Goal: Use online tool/utility: Utilize a website feature to perform a specific function

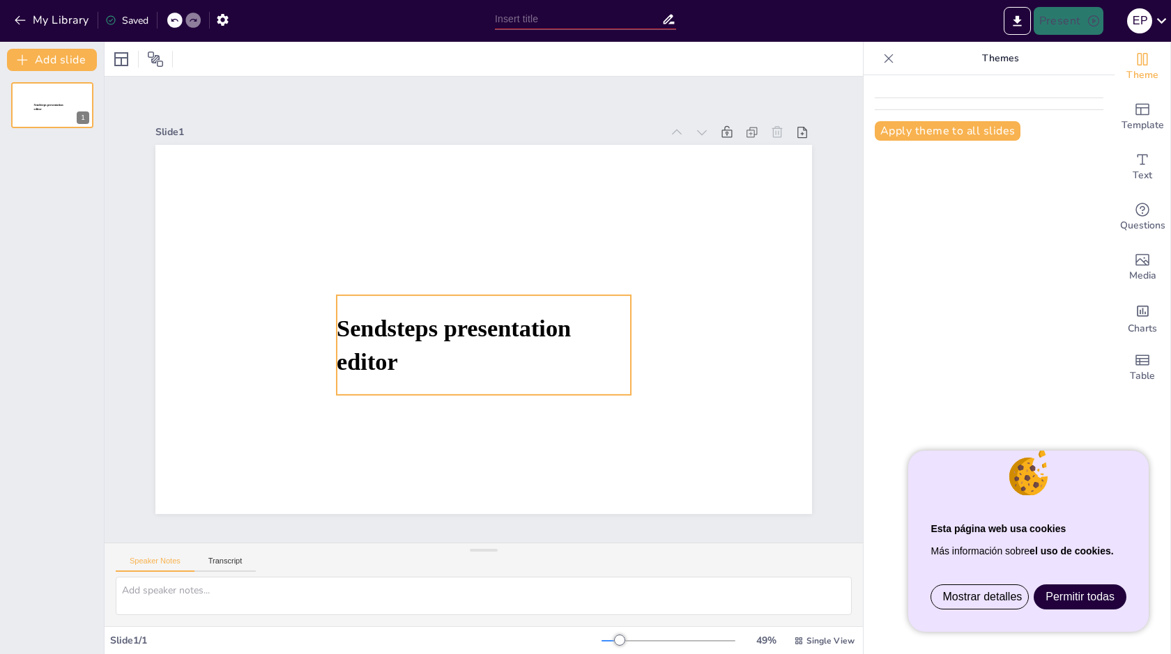
type input "El Legado [PERSON_NAME] de la Quadra: Un Viaje de Aprendizaje y Descubrimiento"
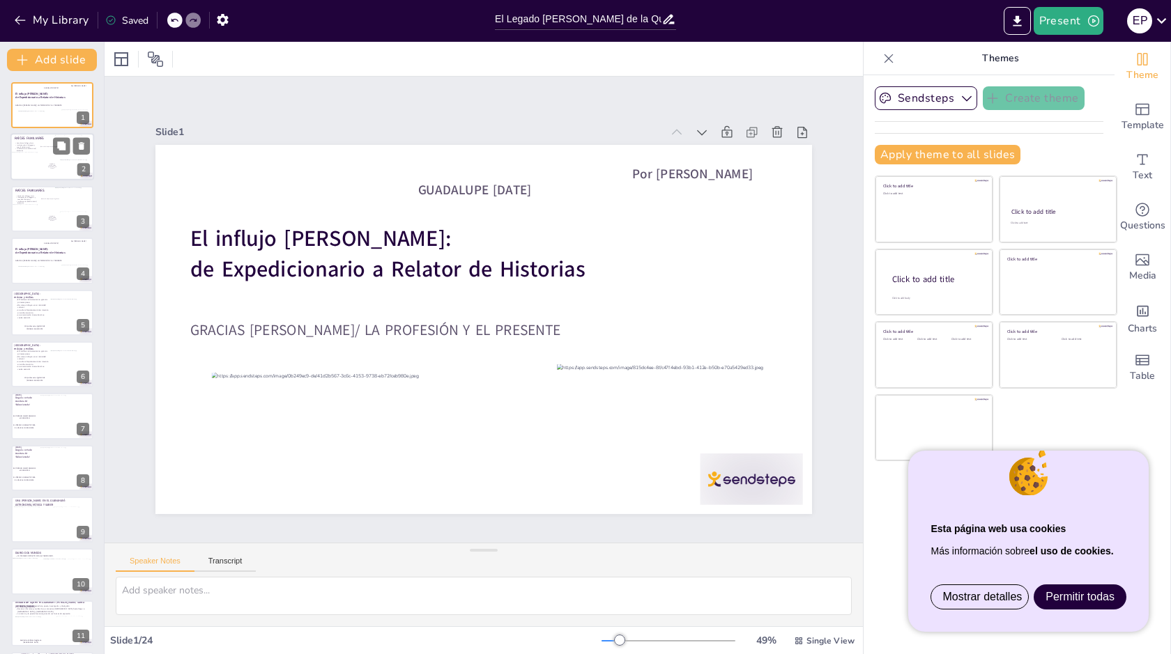
click at [33, 164] on div at bounding box center [27, 165] width 33 height 24
type textarea "Miguel de la Quadra-Salcedo no solo fue un periodista, sino un verdadero pioner…"
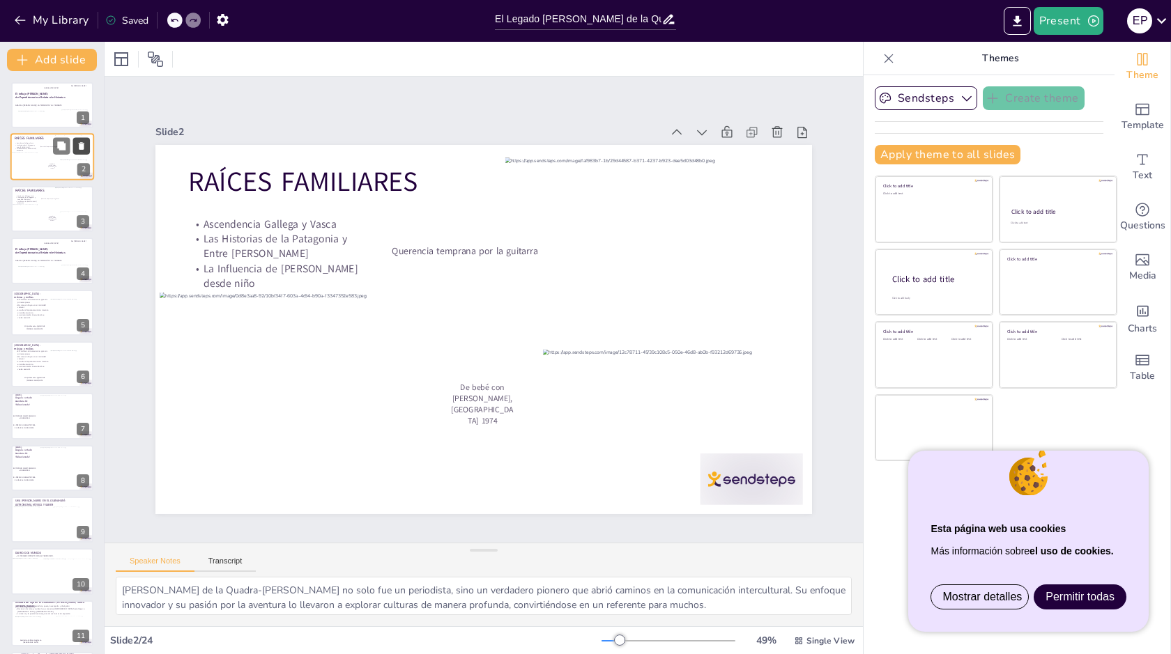
click at [82, 148] on icon at bounding box center [82, 147] width 6 height 8
click at [82, 247] on icon at bounding box center [82, 250] width 6 height 8
click at [82, 349] on icon at bounding box center [82, 353] width 10 height 10
click at [77, 196] on icon at bounding box center [82, 198] width 10 height 10
click at [59, 105] on p "GRACIAS [PERSON_NAME]/ LA PROFESIÓN Y EL PRESENTE" at bounding box center [52, 106] width 75 height 3
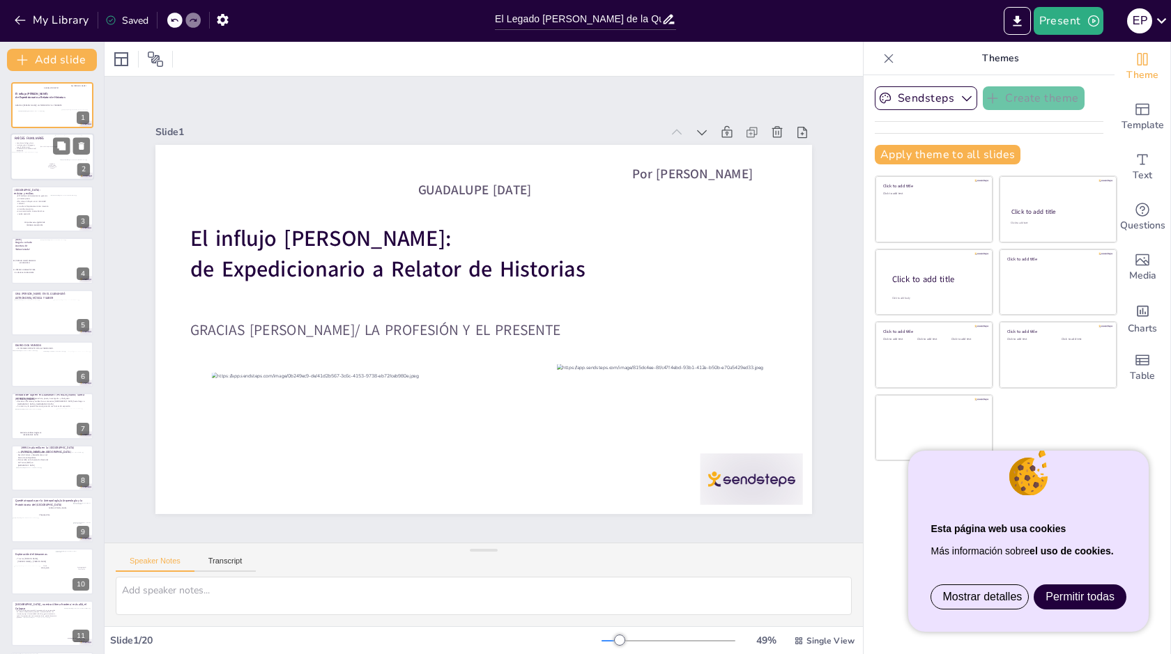
click at [69, 158] on div at bounding box center [75, 151] width 40 height 33
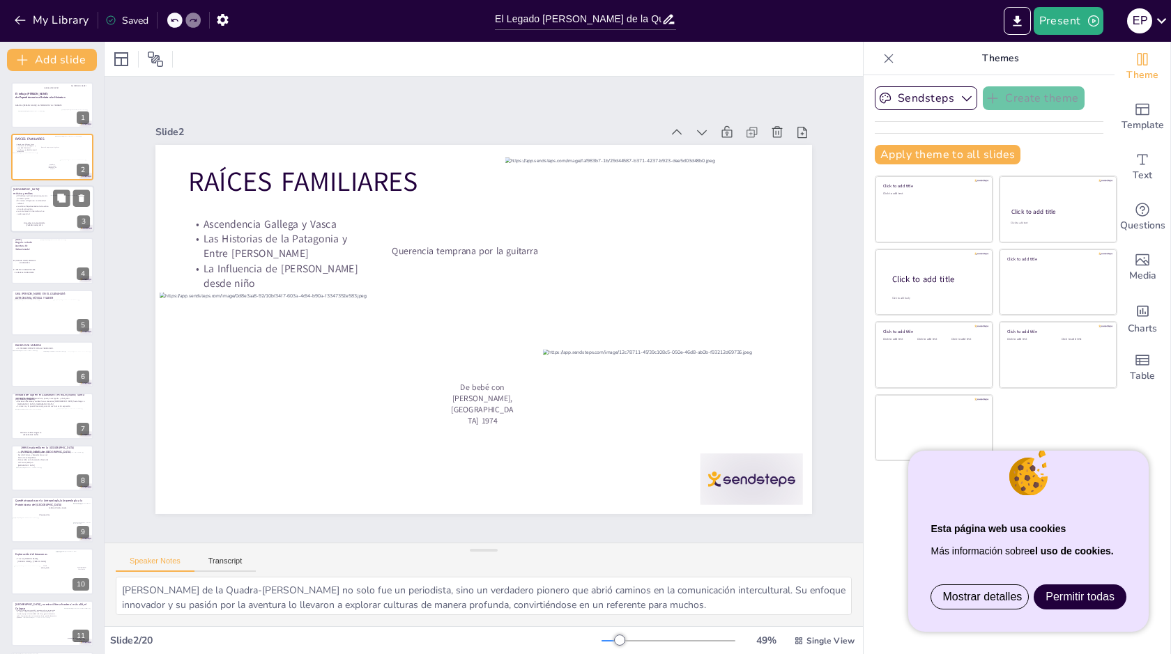
click at [68, 214] on div at bounding box center [73, 213] width 47 height 36
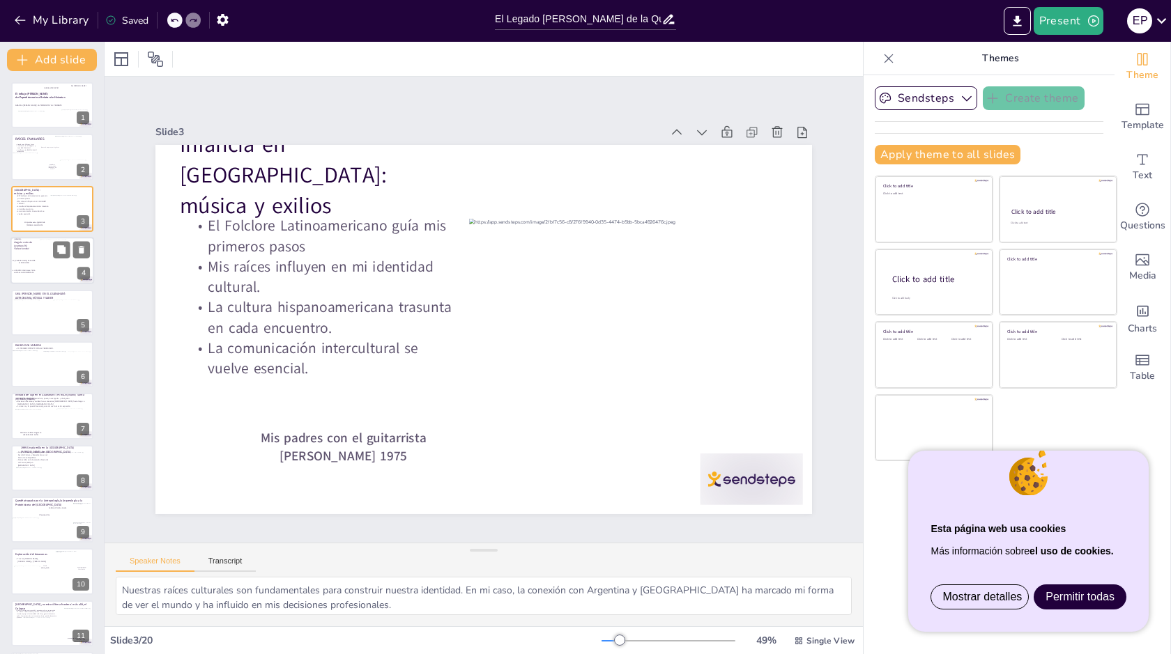
click at [54, 260] on div at bounding box center [69, 263] width 58 height 46
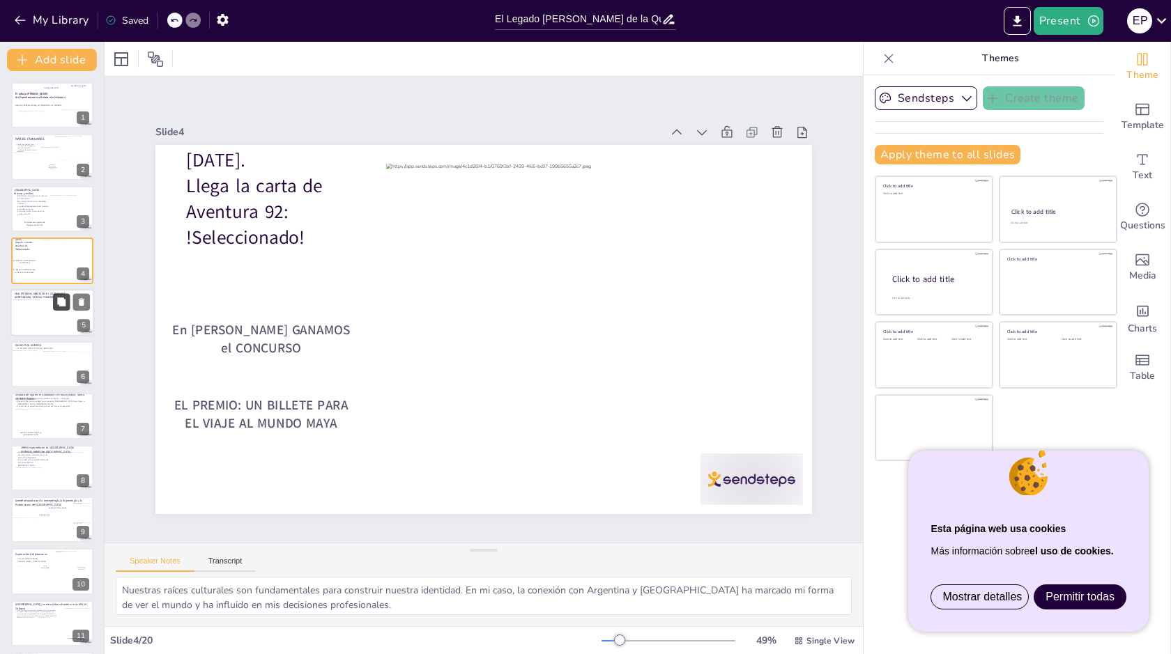
click at [57, 307] on button at bounding box center [61, 301] width 17 height 17
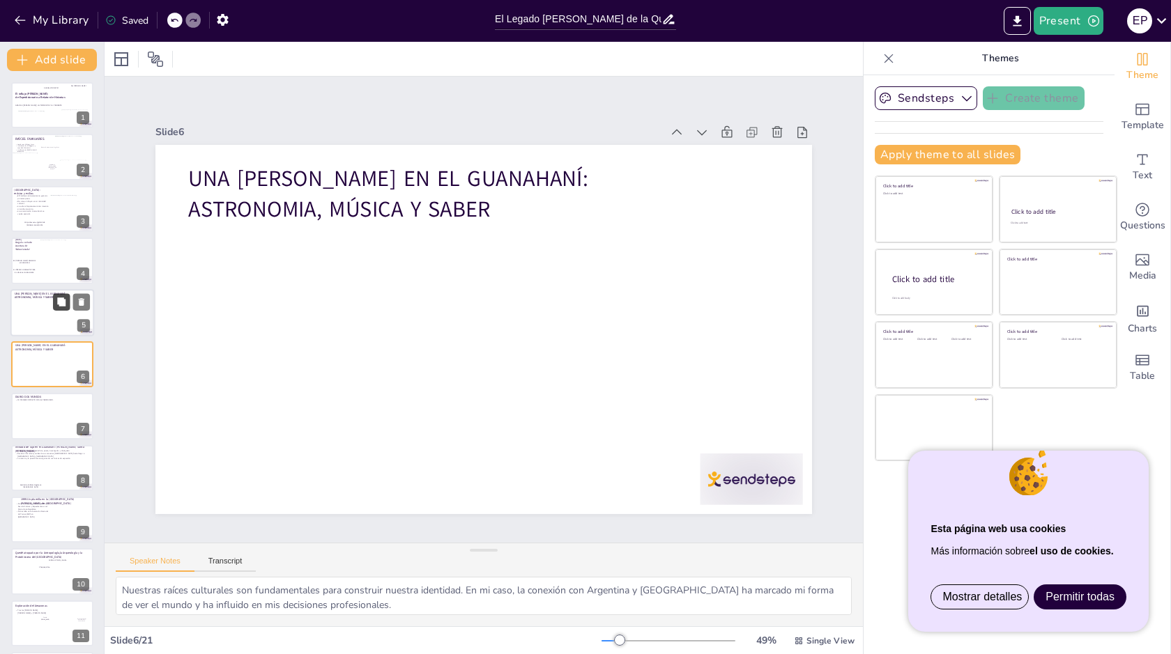
scroll to position [1, 0]
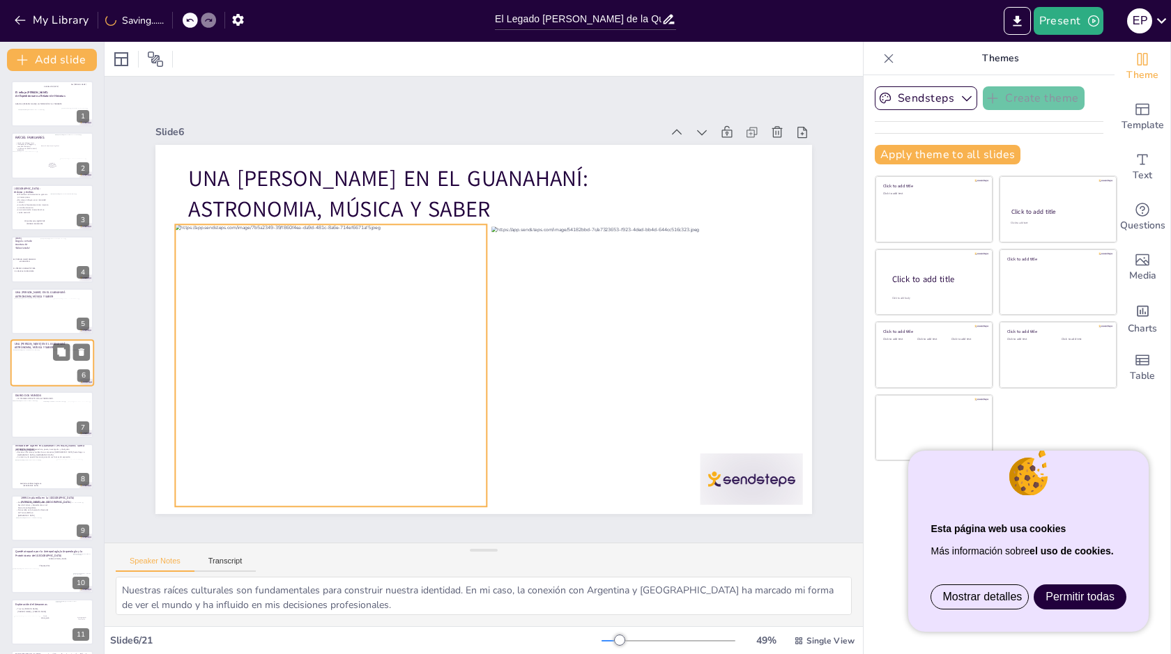
click at [48, 357] on div at bounding box center [36, 368] width 47 height 36
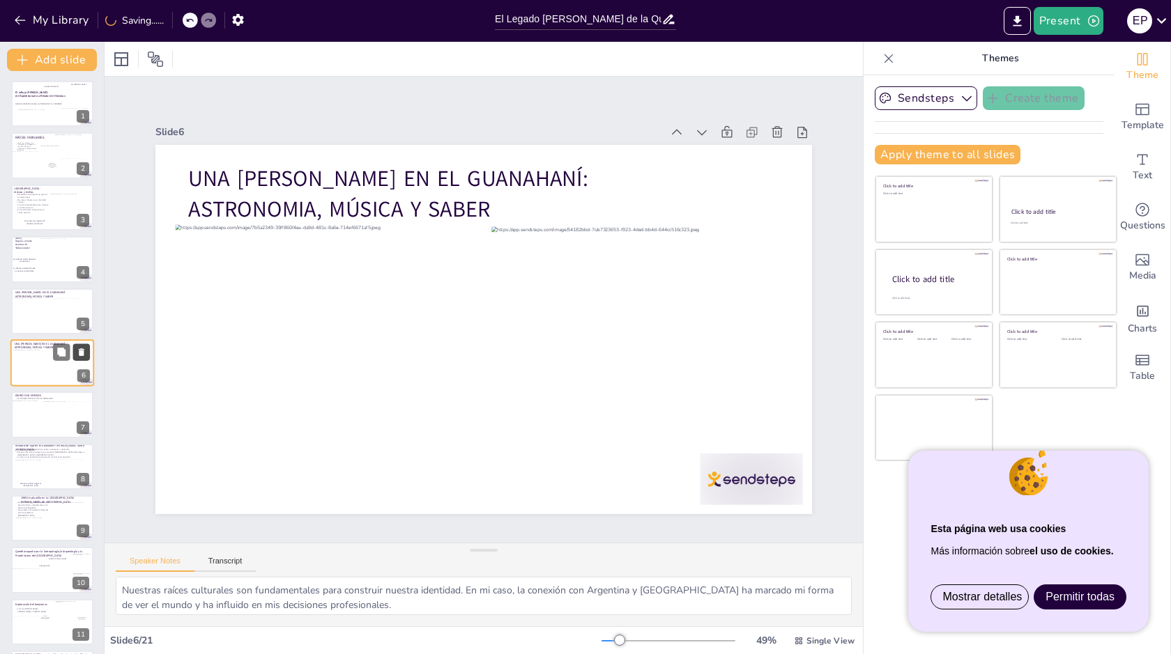
click at [77, 348] on icon at bounding box center [82, 352] width 10 height 10
type textarea "Participar en Aventura 92 fue un hito en mi vida. La experiencia no solo me ens…"
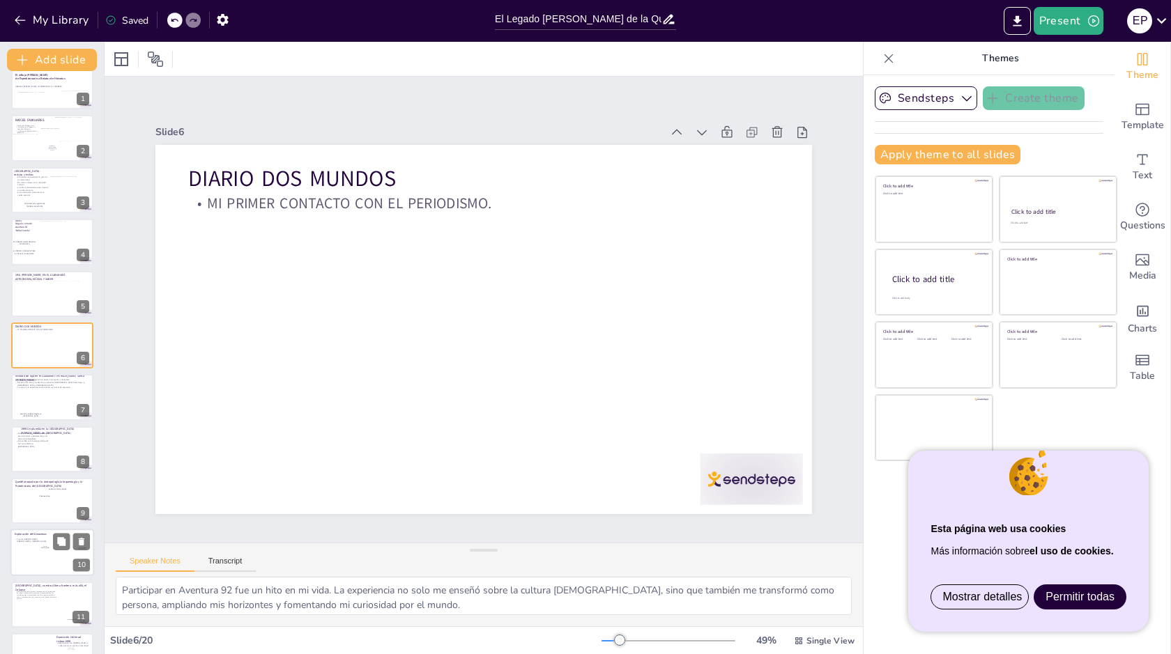
scroll to position [0, 0]
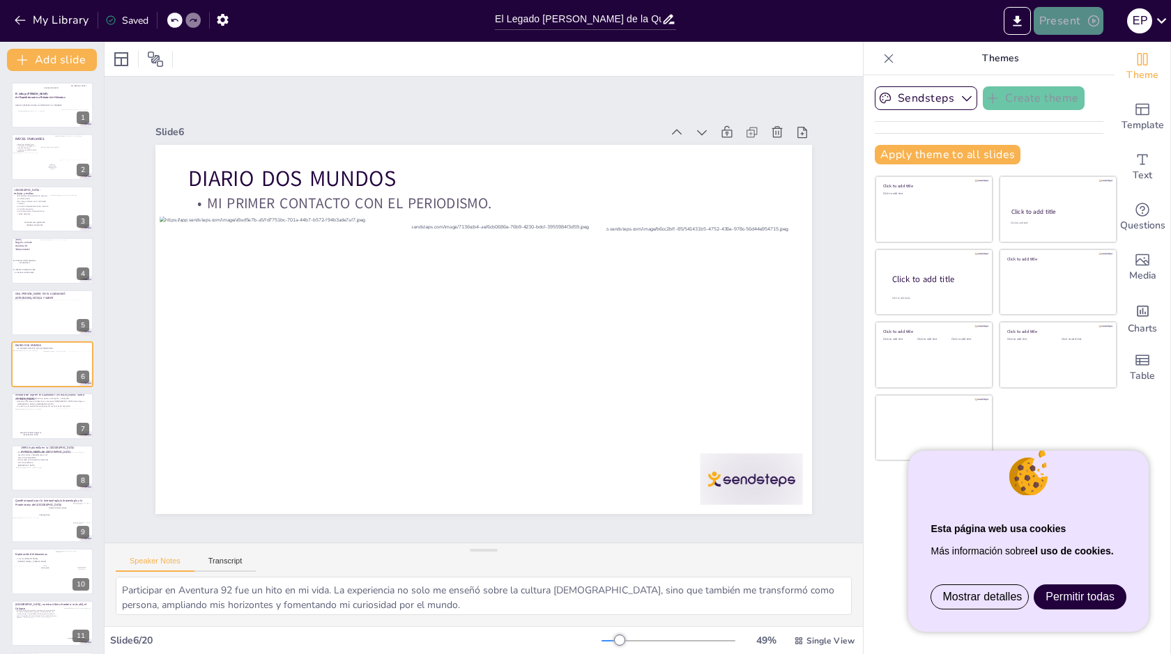
click at [1051, 19] on button "Present" at bounding box center [1068, 21] width 70 height 28
click at [1062, 47] on li "Preview presentation" at bounding box center [1088, 51] width 111 height 22
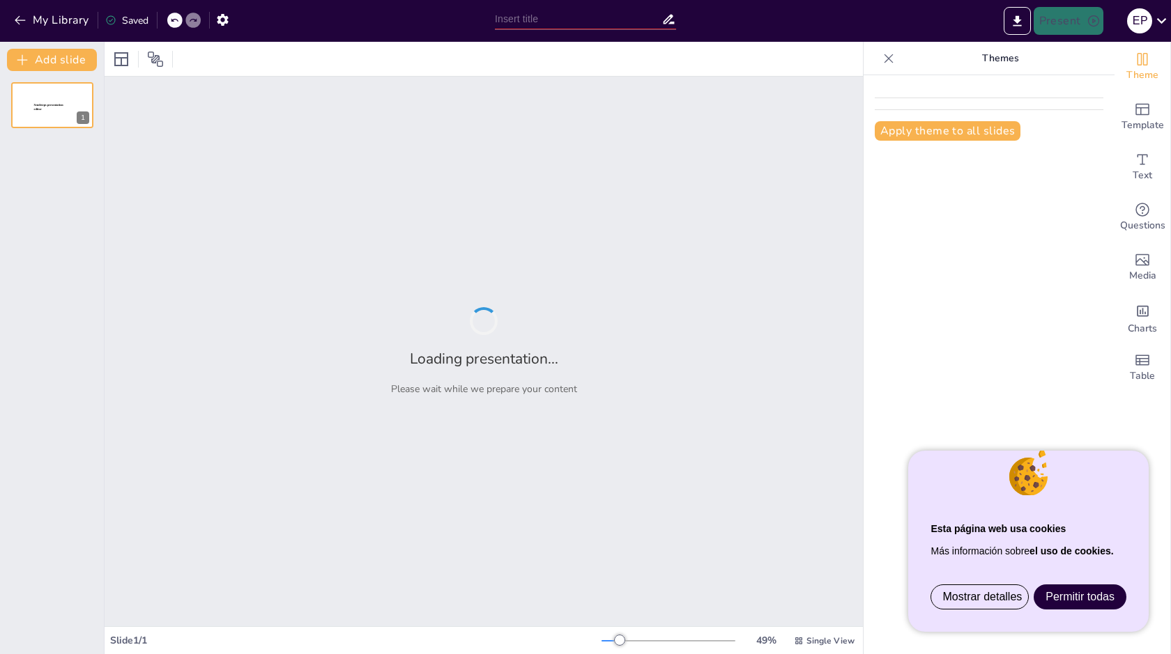
type input "El Legado [PERSON_NAME] de la Quadra: Un Viaje de Aprendizaje y Descubrimiento"
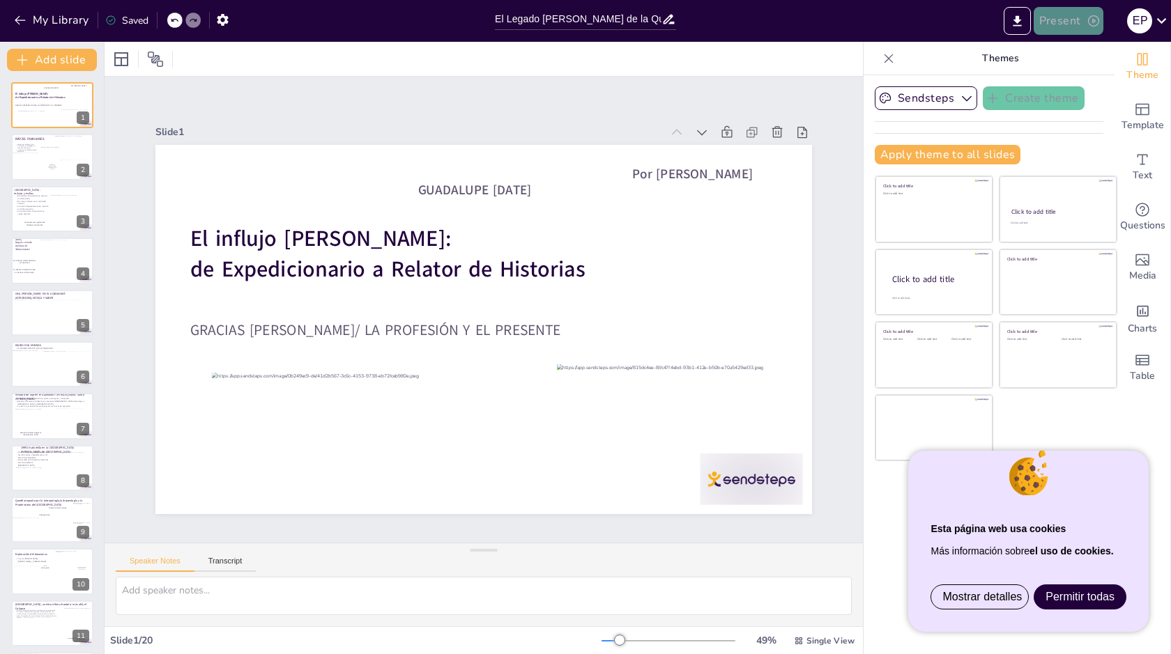
click at [1076, 17] on button "Present" at bounding box center [1068, 21] width 70 height 28
click at [1080, 82] on li "Play presentation" at bounding box center [1088, 86] width 111 height 22
